Goal: Information Seeking & Learning: Learn about a topic

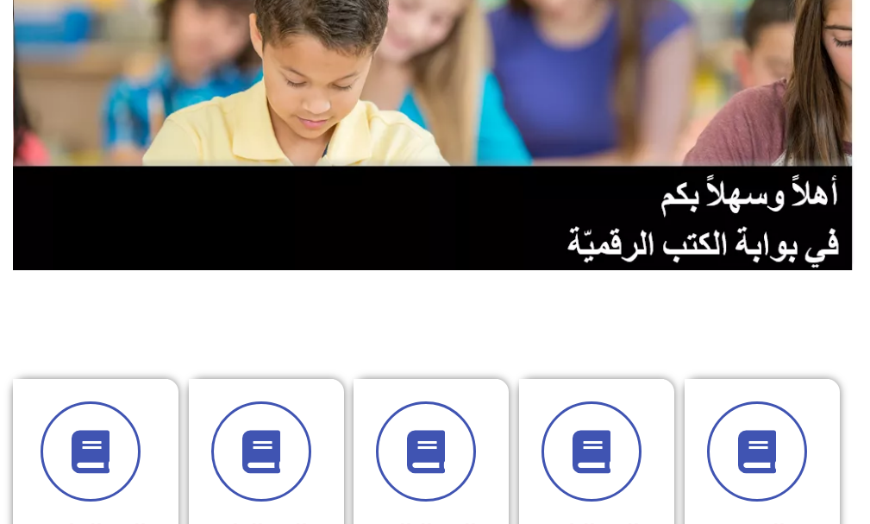
scroll to position [431, 0]
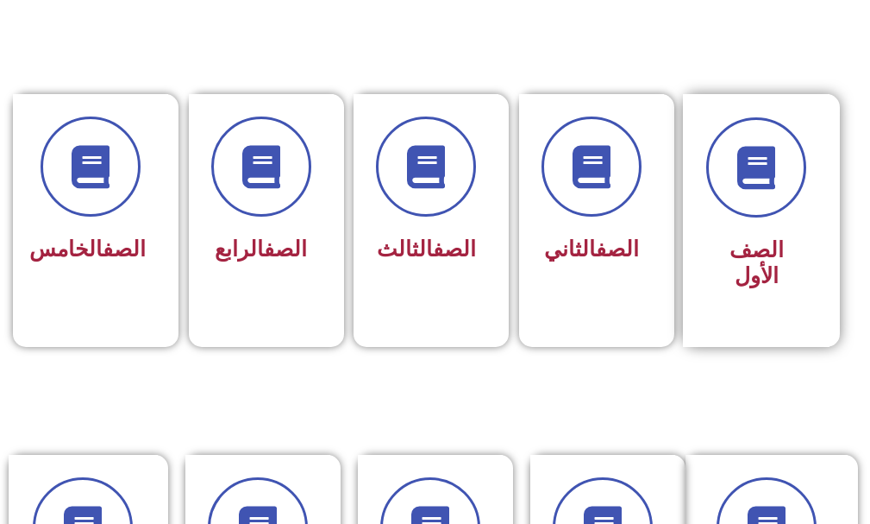
click at [688, 124] on div "الصف الأول" at bounding box center [756, 220] width 147 height 253
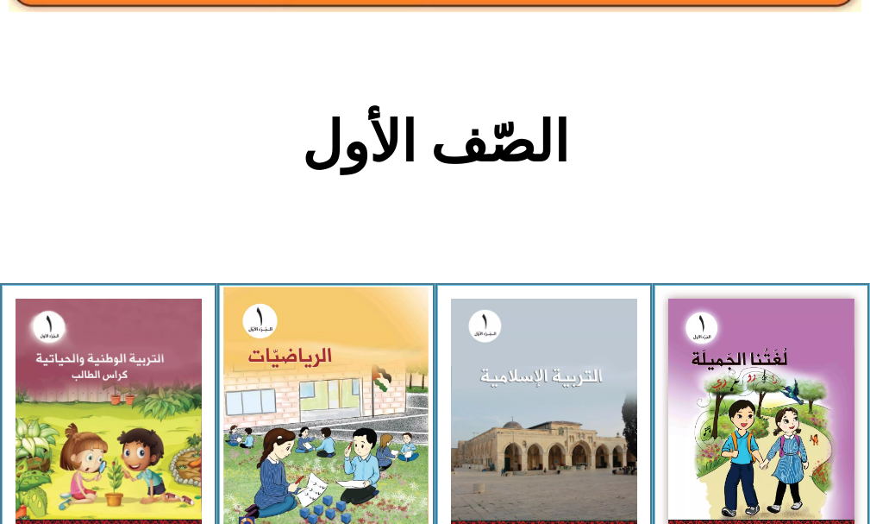
scroll to position [431, 0]
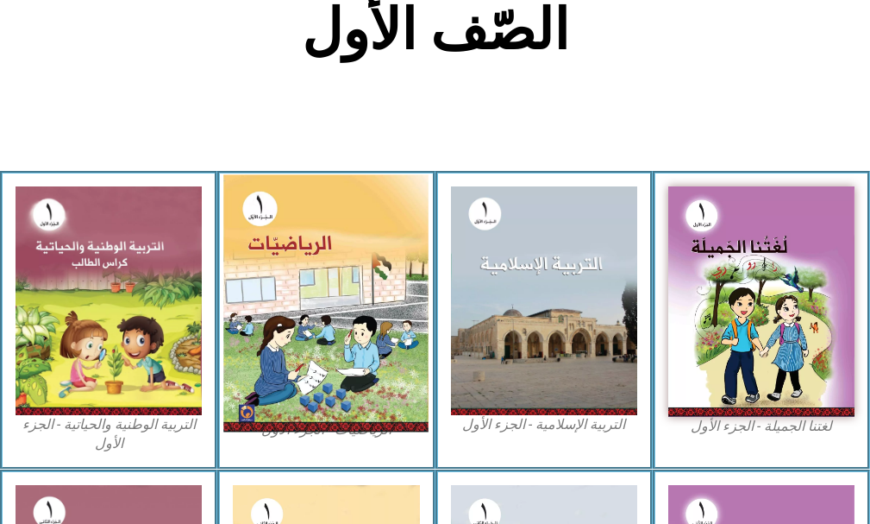
click at [367, 311] on img at bounding box center [325, 303] width 205 height 257
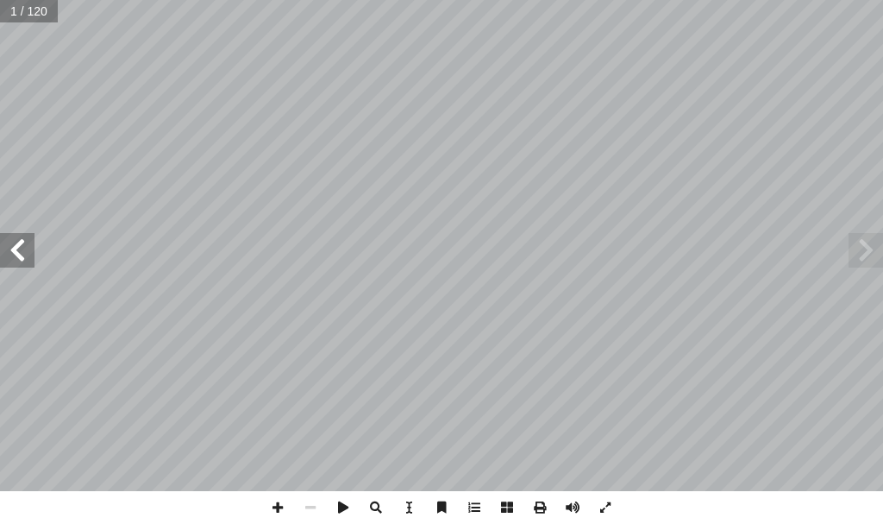
click at [25, 259] on span at bounding box center [17, 250] width 35 height 35
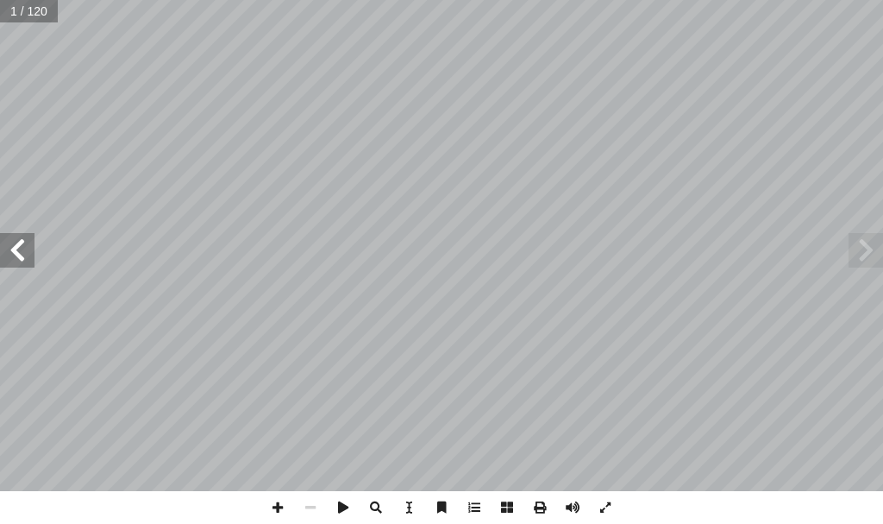
click at [25, 259] on span at bounding box center [17, 250] width 35 height 35
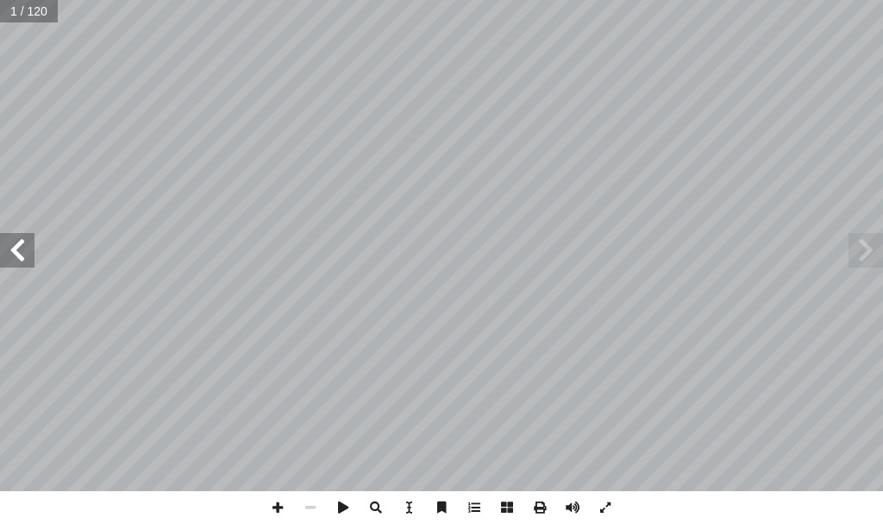
click at [25, 259] on span at bounding box center [17, 250] width 35 height 35
click at [19, 260] on span at bounding box center [17, 250] width 35 height 35
click at [0, 243] on span at bounding box center [17, 250] width 35 height 35
click at [2, 251] on span at bounding box center [17, 250] width 35 height 35
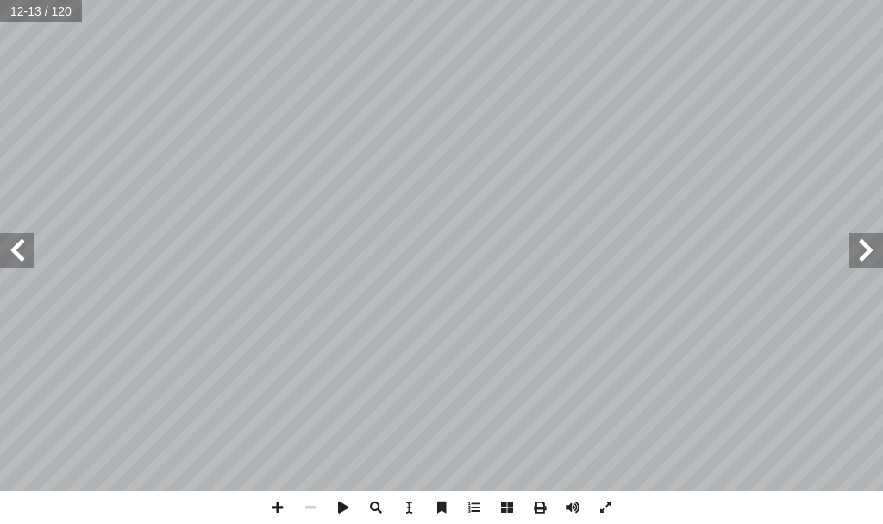
click at [2, 251] on span at bounding box center [17, 250] width 35 height 35
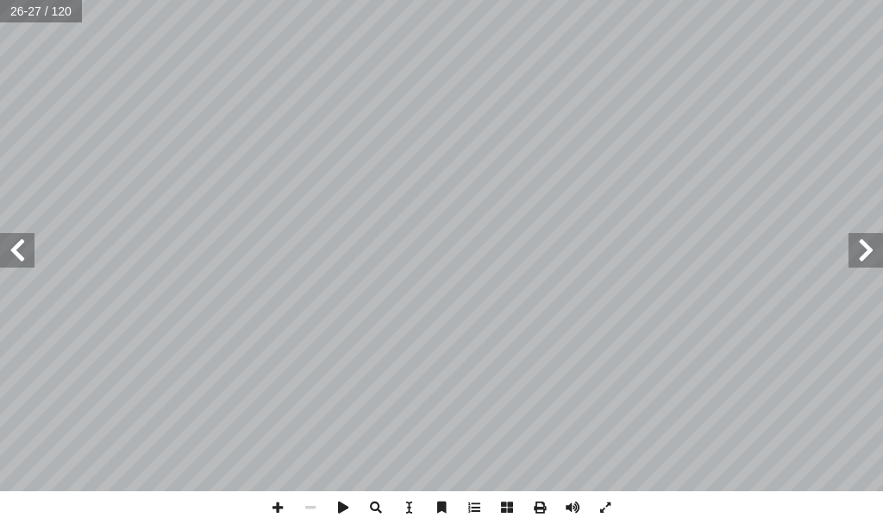
click at [3, 251] on span at bounding box center [17, 250] width 35 height 35
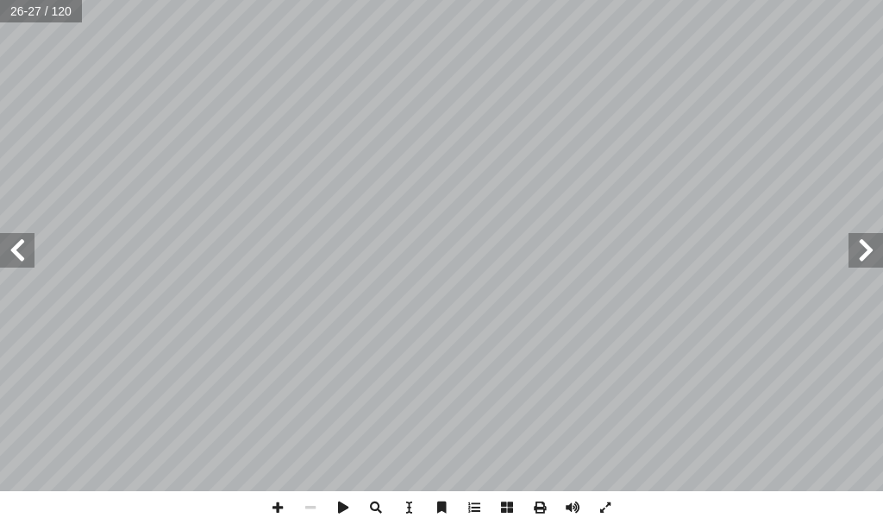
click at [3, 251] on span at bounding box center [17, 250] width 35 height 35
click at [863, 255] on span at bounding box center [866, 250] width 35 height 35
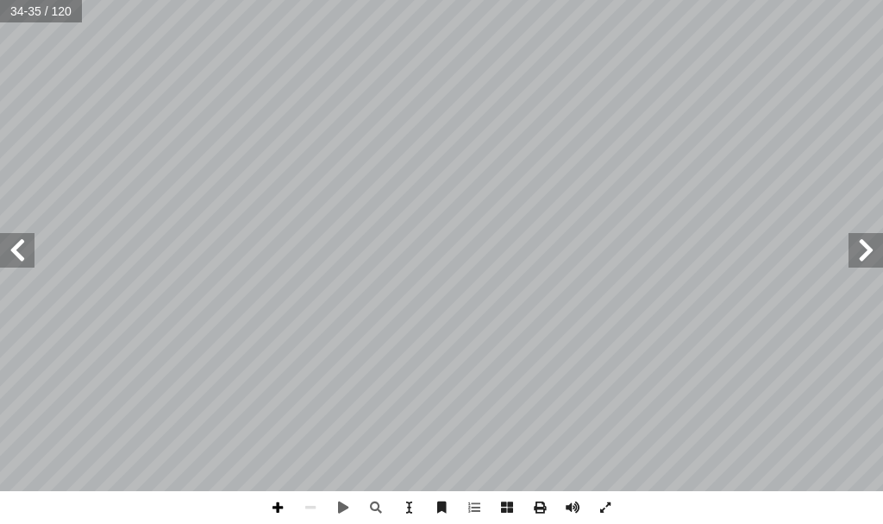
click at [279, 512] on span at bounding box center [277, 507] width 33 height 33
click at [207, 512] on div "30 ٣ ٤ ٥ ٥ ٦ ٤ ٨ َ عــدد ُ ـل ِّ سـج أ ا ـن، و ْ عـتـي لـى مـجـمـو ِ إ ا ٍ مـجـ…" at bounding box center [441, 262] width 883 height 524
click at [300, 509] on span at bounding box center [310, 507] width 33 height 33
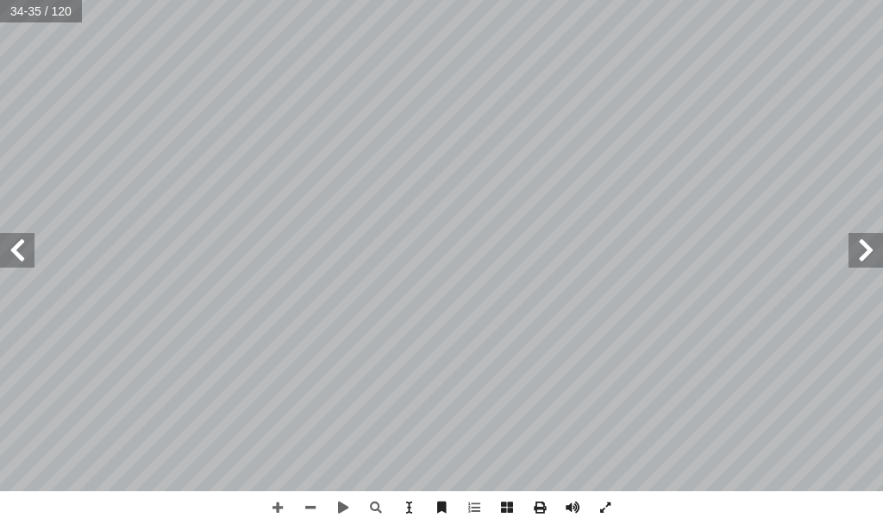
click at [500, 0] on html "الصفحة الرئيسية الصف الأول الصف الثاني الصف الثالث الصف الرابع الصف الخامس الصف…" at bounding box center [441, 58] width 883 height 116
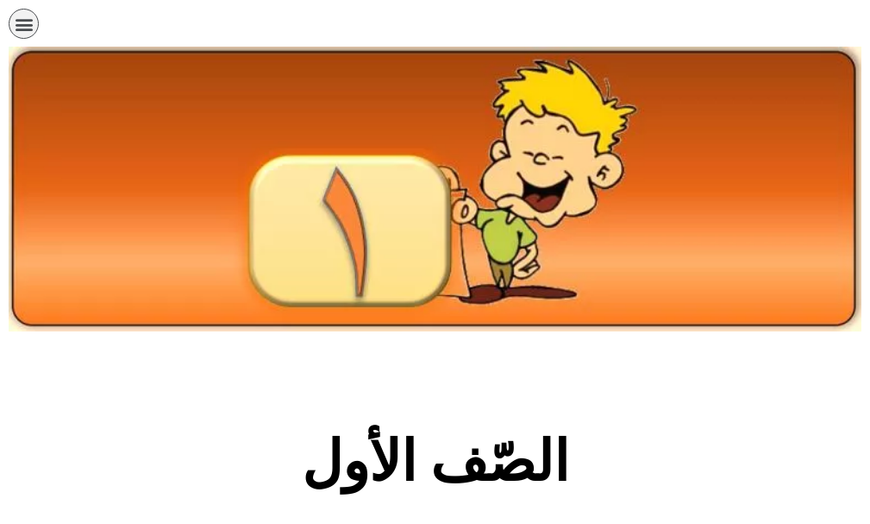
scroll to position [431, 0]
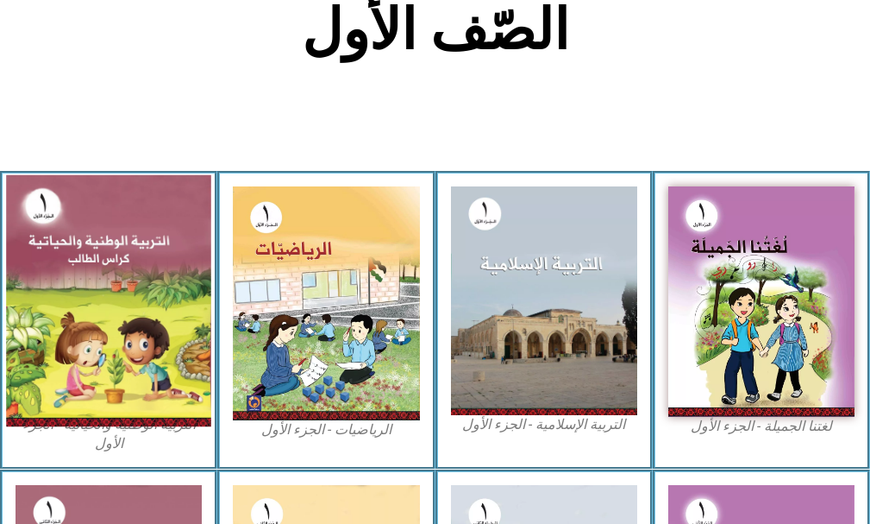
click at [137, 311] on img at bounding box center [108, 300] width 205 height 251
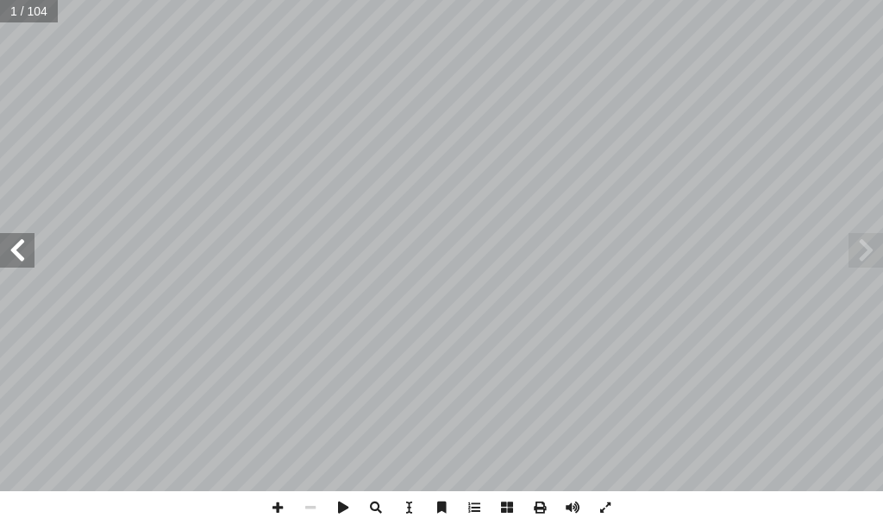
click at [30, 257] on span at bounding box center [17, 250] width 35 height 35
click at [30, 256] on span at bounding box center [17, 250] width 35 height 35
click at [32, 256] on span at bounding box center [17, 250] width 35 height 35
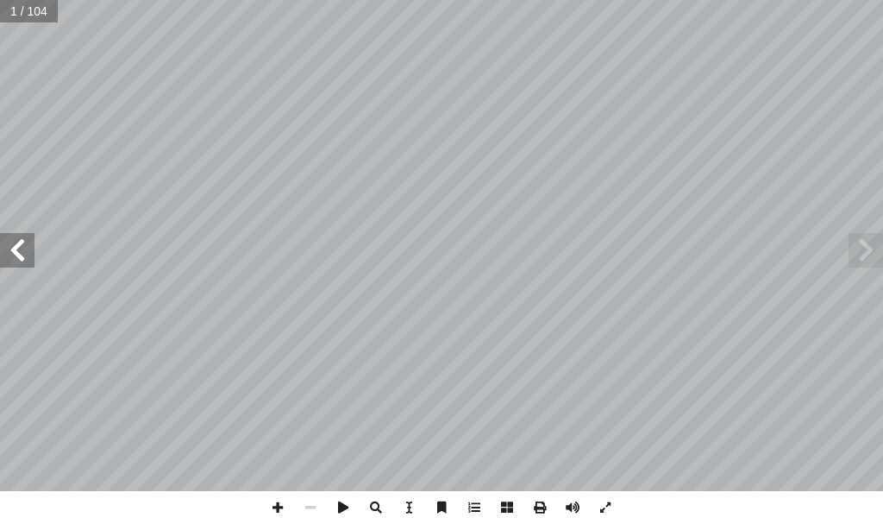
click at [32, 256] on span at bounding box center [17, 250] width 35 height 35
click at [13, 254] on span at bounding box center [17, 250] width 35 height 35
click at [16, 253] on span at bounding box center [17, 250] width 35 height 35
click at [18, 253] on span at bounding box center [17, 250] width 35 height 35
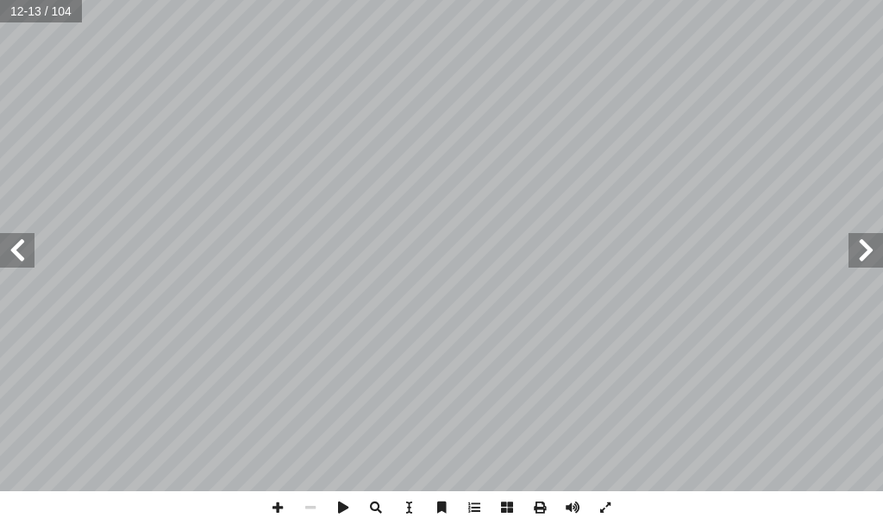
click at [18, 248] on span at bounding box center [17, 250] width 35 height 35
click at [0, 242] on span at bounding box center [17, 250] width 35 height 35
click at [861, 253] on span at bounding box center [866, 250] width 35 height 35
click at [862, 254] on span at bounding box center [866, 250] width 35 height 35
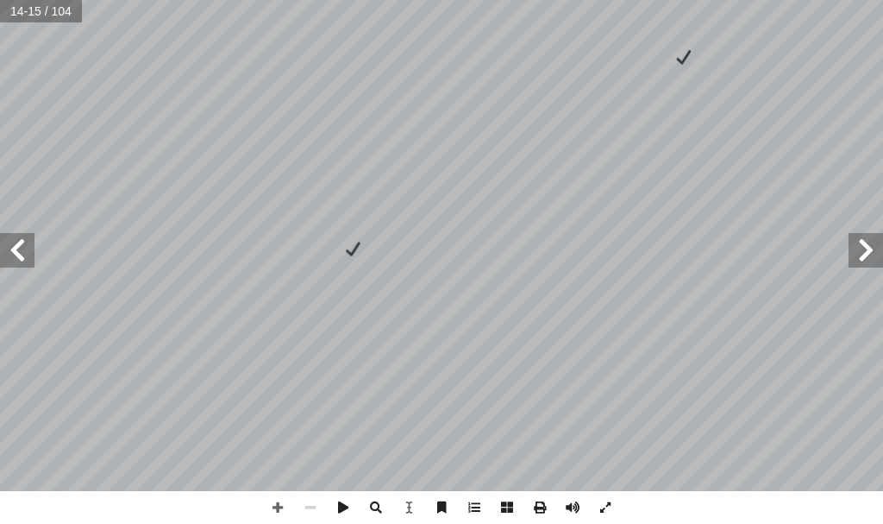
click at [32, 254] on span at bounding box center [17, 250] width 35 height 35
click at [872, 258] on span at bounding box center [866, 250] width 35 height 35
click at [16, 257] on span at bounding box center [17, 250] width 35 height 35
click at [20, 250] on span at bounding box center [17, 250] width 35 height 35
click at [13, 248] on span at bounding box center [17, 250] width 35 height 35
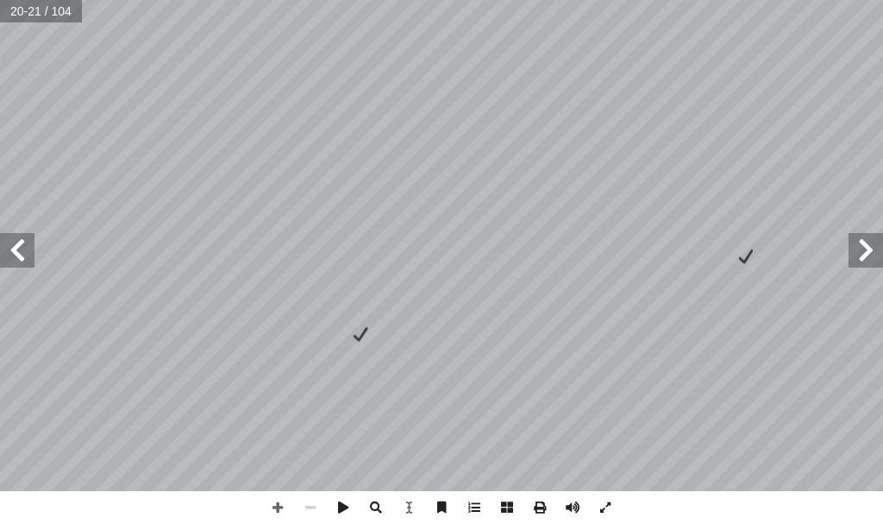
click at [13, 248] on span at bounding box center [17, 250] width 35 height 35
click at [873, 240] on span at bounding box center [866, 250] width 35 height 35
